Goal: Task Accomplishment & Management: Use online tool/utility

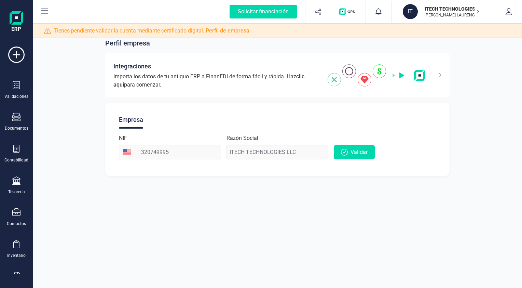
click at [25, 54] on div at bounding box center [16, 56] width 27 height 21
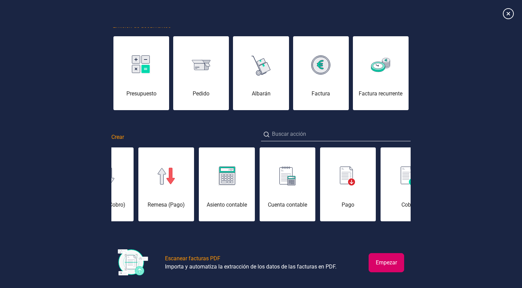
scroll to position [19, 0]
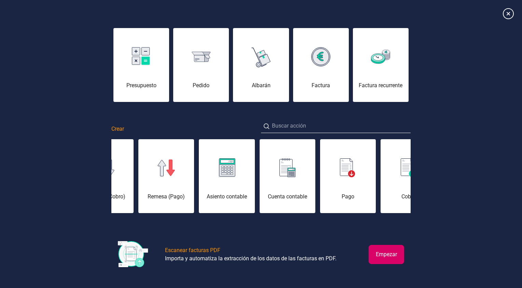
click at [330, 90] on div "Factura" at bounding box center [320, 64] width 57 height 75
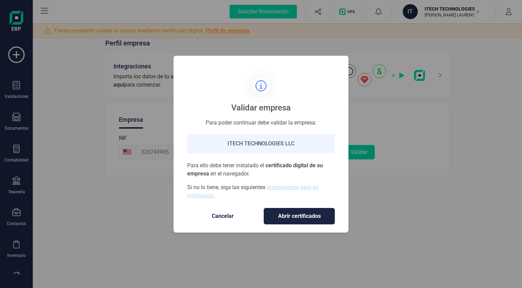
click at [221, 222] on button "Cancelar" at bounding box center [222, 216] width 71 height 16
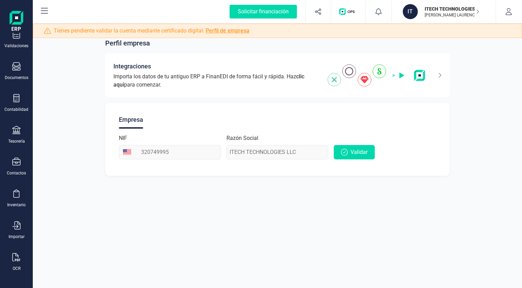
scroll to position [51, 0]
click at [18, 256] on icon at bounding box center [16, 256] width 8 height 8
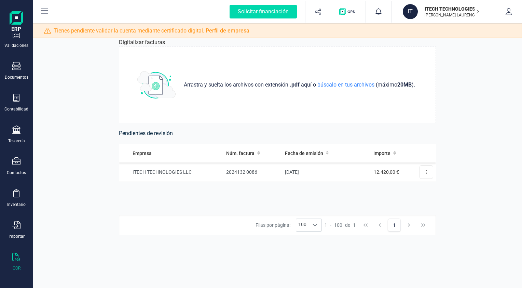
click at [423, 179] on td "Revisar factura Eliminar factura" at bounding box center [419, 171] width 34 height 19
